Goal: Task Accomplishment & Management: Manage account settings

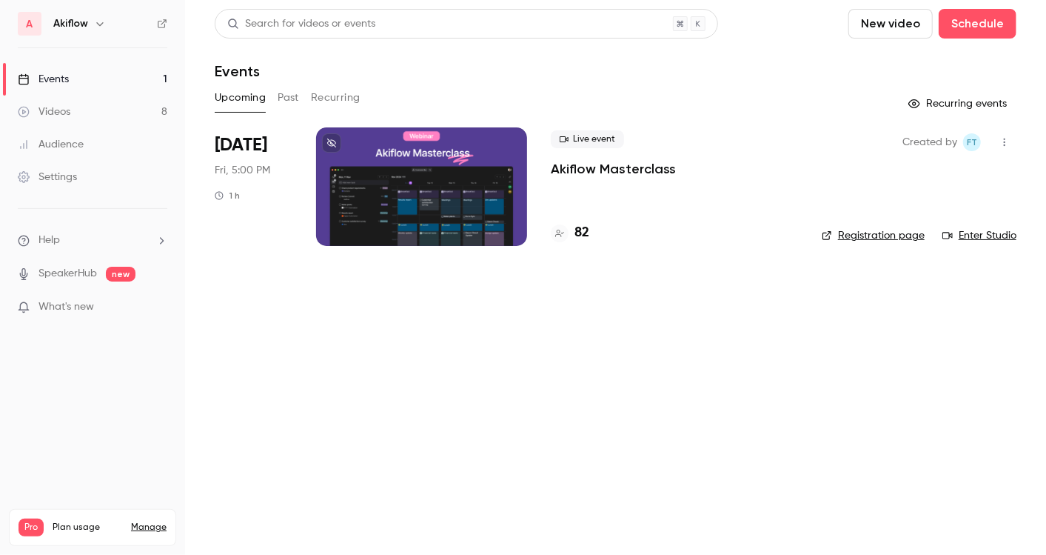
click at [461, 202] on div at bounding box center [421, 186] width 211 height 118
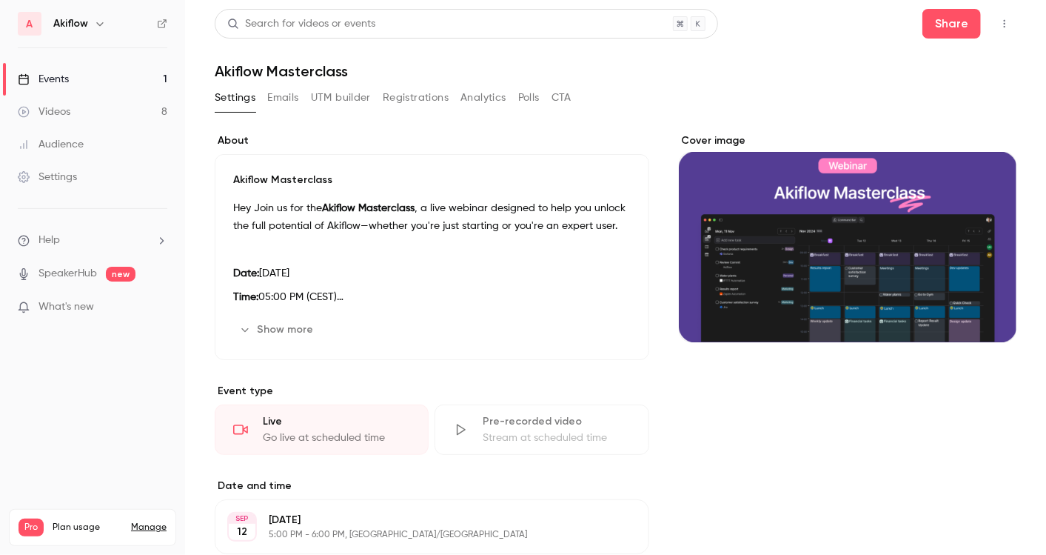
click at [272, 96] on button "Emails" at bounding box center [282, 98] width 31 height 24
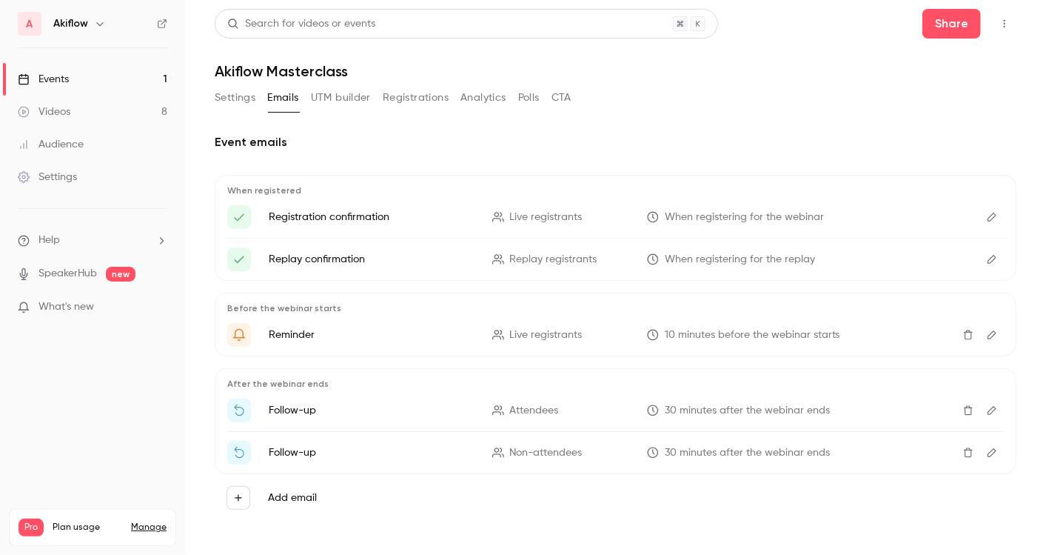
click at [381, 95] on div "Settings Emails UTM builder Registrations Analytics Polls CTA" at bounding box center [393, 98] width 357 height 24
click at [403, 95] on button "Registrations" at bounding box center [416, 98] width 66 height 24
